Goal: Information Seeking & Learning: Learn about a topic

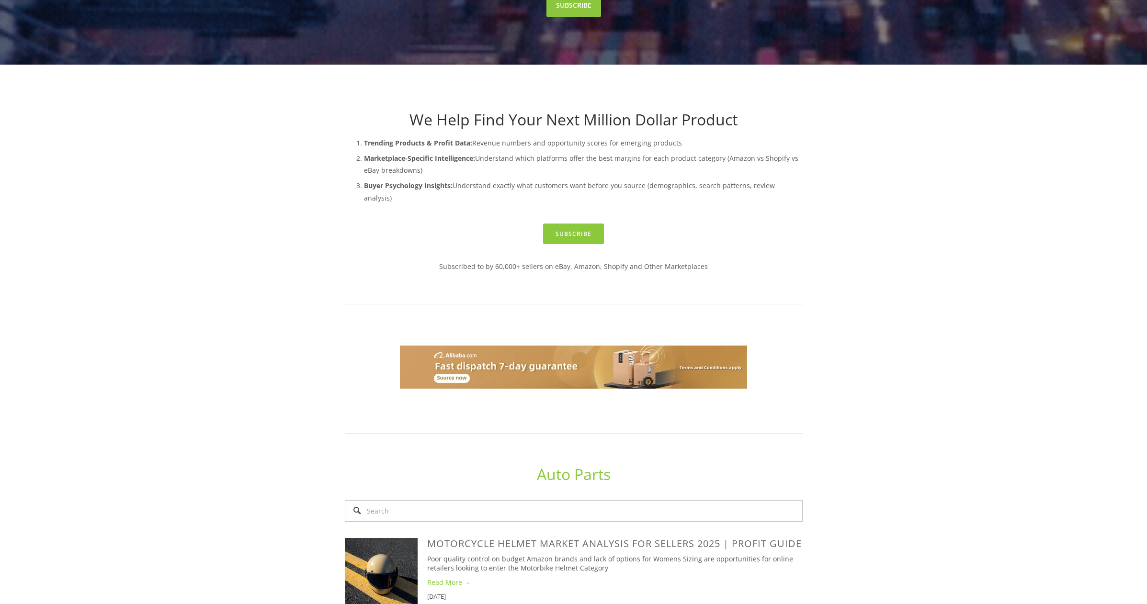
scroll to position [277, 0]
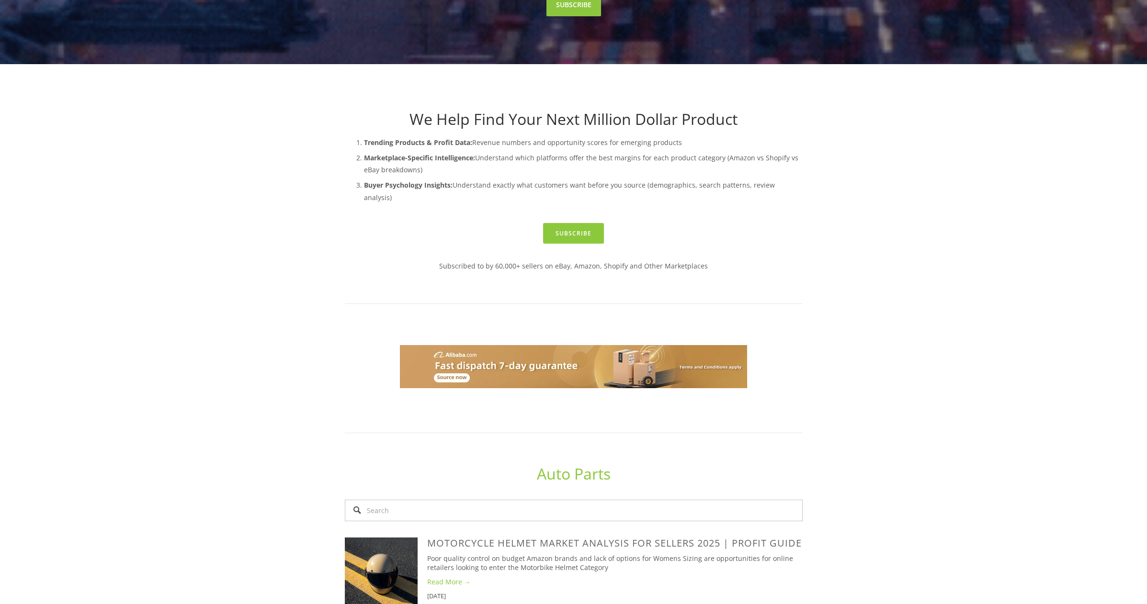
click at [561, 463] on link "Auto Parts" at bounding box center [574, 473] width 74 height 21
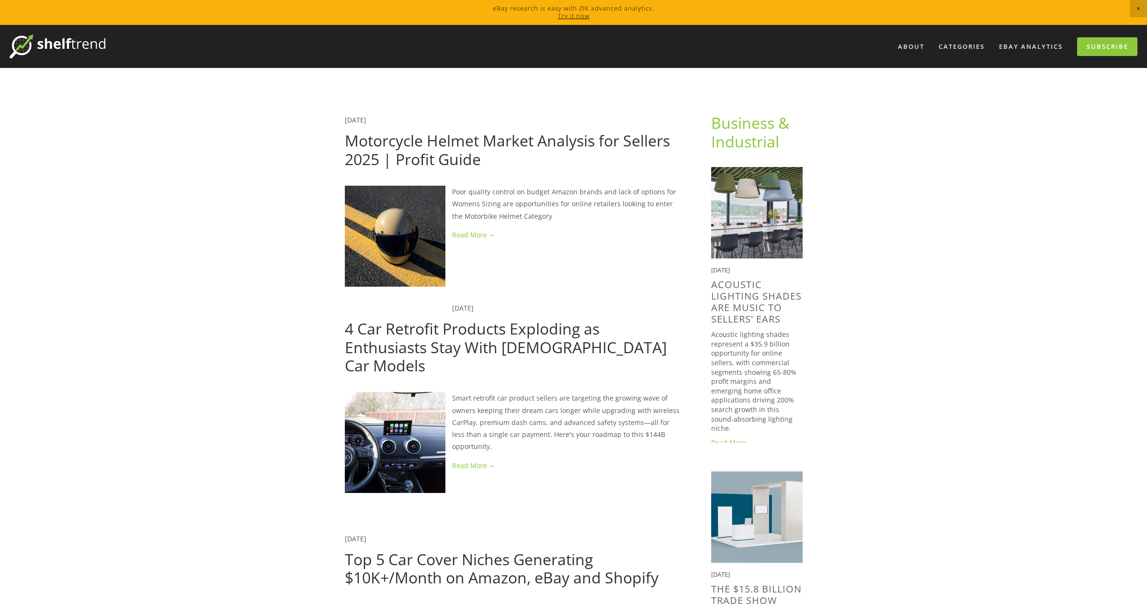
click at [396, 153] on link "Motorcycle Helmet Market Analysis for Sellers 2025 | Profit Guide" at bounding box center [507, 149] width 325 height 39
